Goal: Task Accomplishment & Management: Use online tool/utility

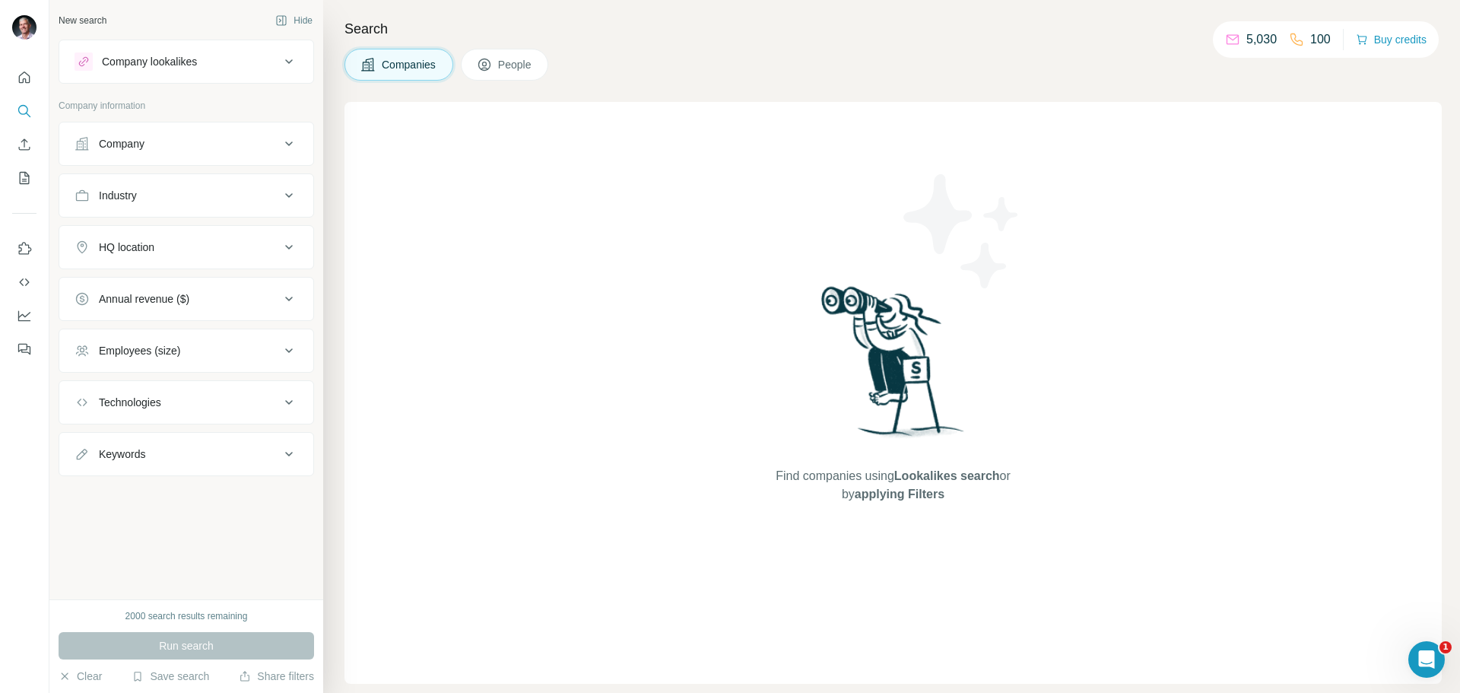
click at [290, 143] on icon at bounding box center [289, 144] width 18 height 18
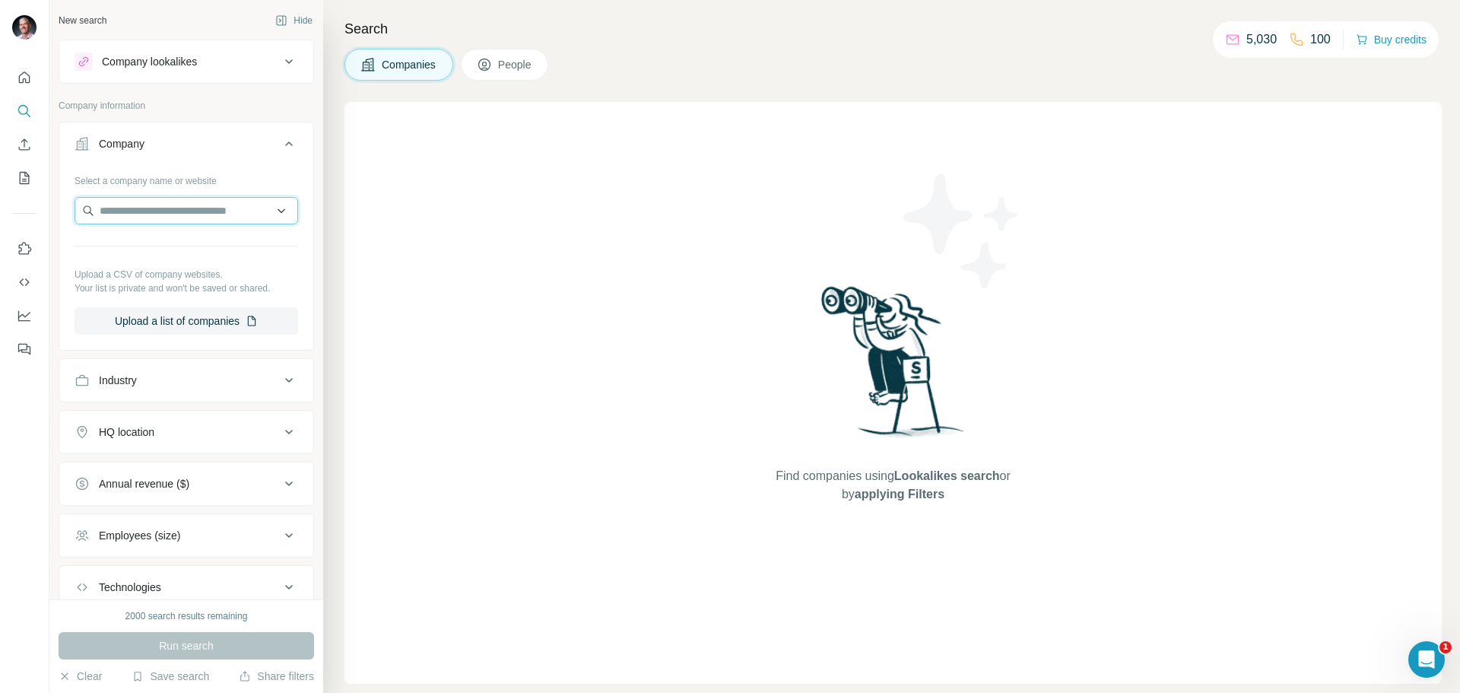
click at [122, 210] on input "text" at bounding box center [185, 210] width 223 height 27
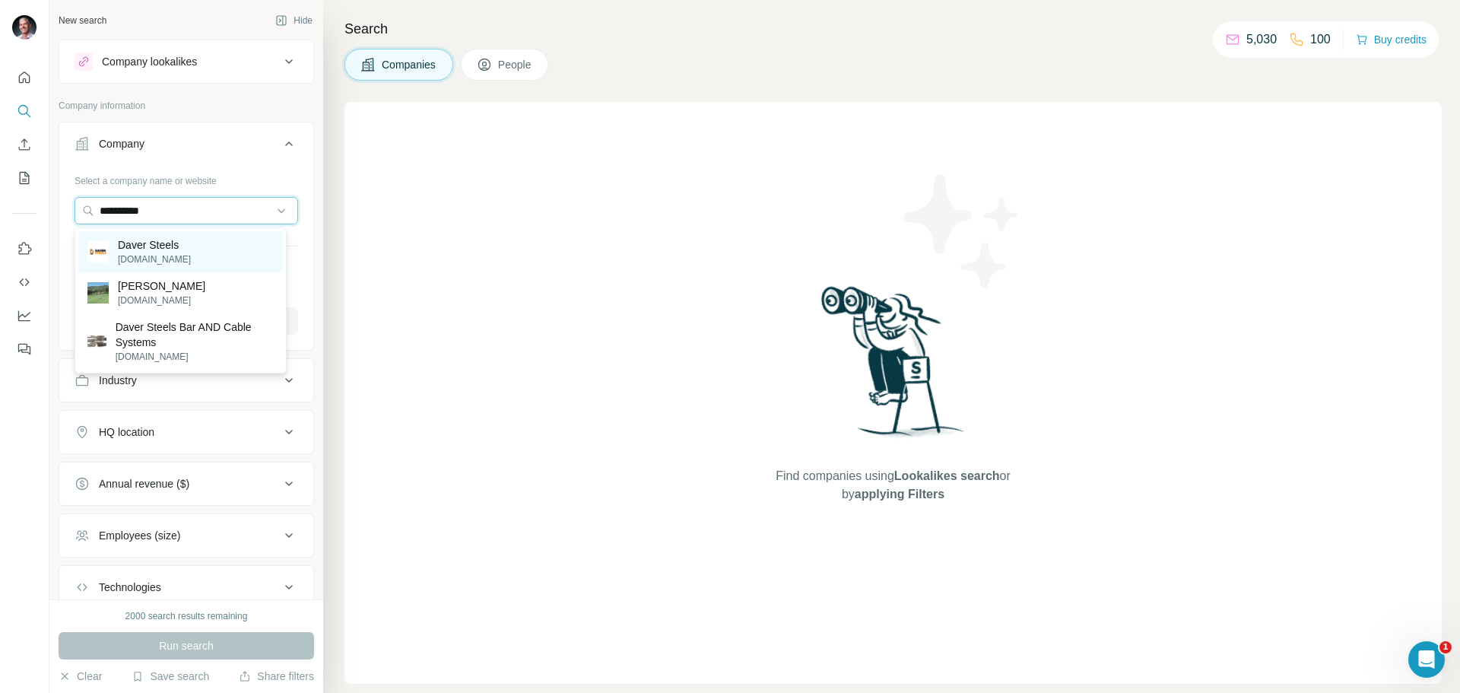
type input "**********"
click at [161, 241] on p "Daver Steels" at bounding box center [154, 244] width 73 height 15
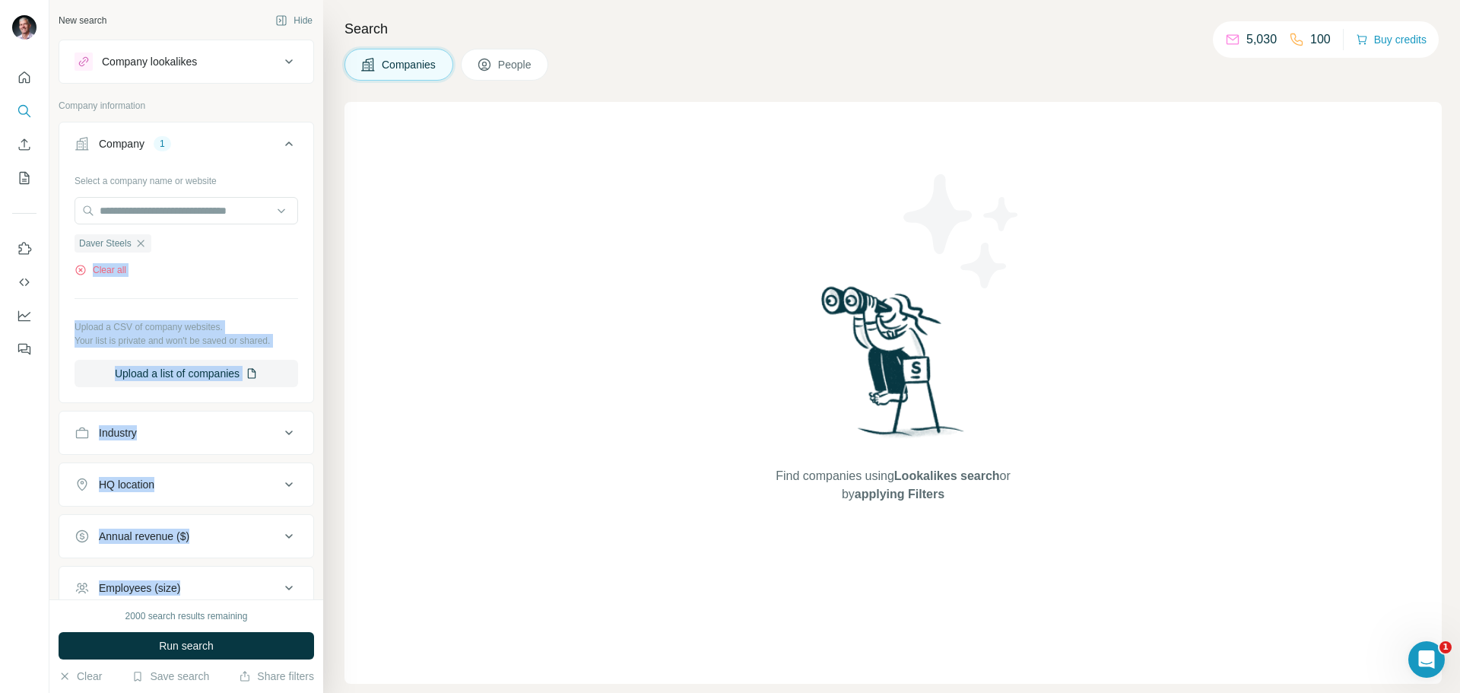
drag, startPoint x: 161, startPoint y: 241, endPoint x: 217, endPoint y: 583, distance: 346.7
click at [217, 583] on ul "Company 1 Select a company name or website Daver Steels Clear all Upload a CSV …" at bounding box center [186, 417] width 255 height 591
click at [204, 651] on span "Run search" at bounding box center [186, 645] width 55 height 15
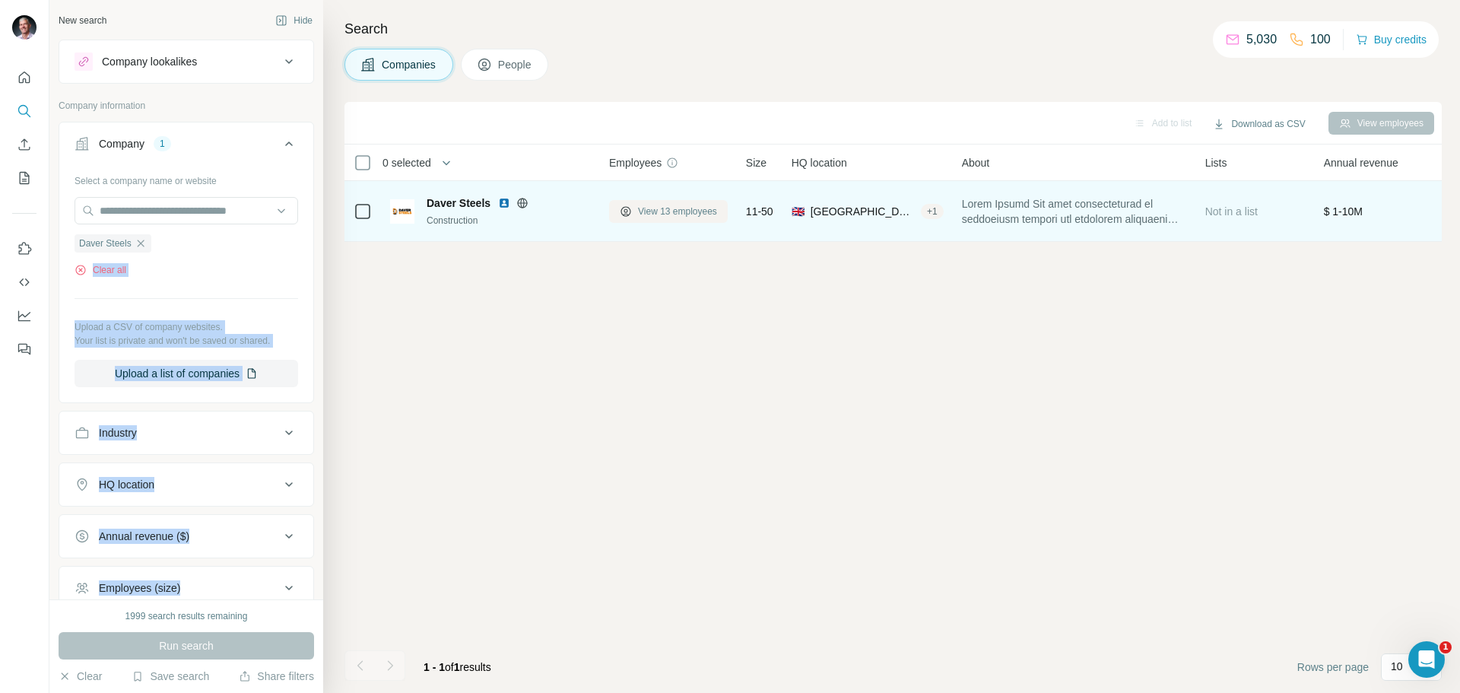
click at [685, 209] on span "View 13 employees" at bounding box center [677, 211] width 79 height 14
